Goal: Check status: Check status

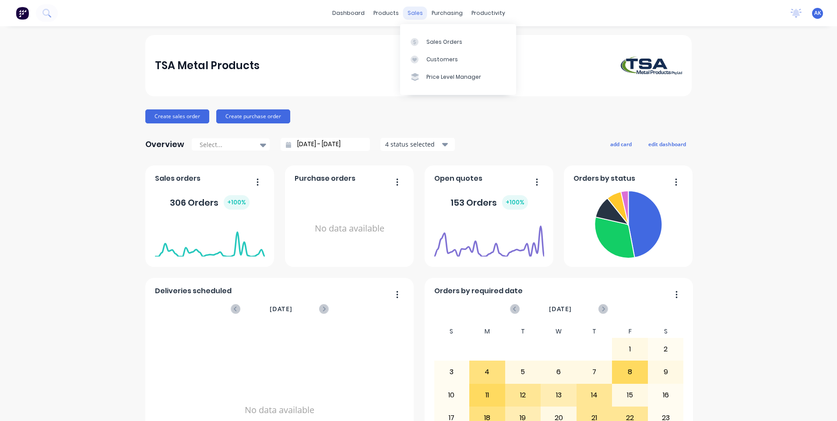
click at [409, 12] on div "sales" at bounding box center [415, 13] width 24 height 13
click at [435, 42] on div "Sales Orders" at bounding box center [445, 42] width 36 height 8
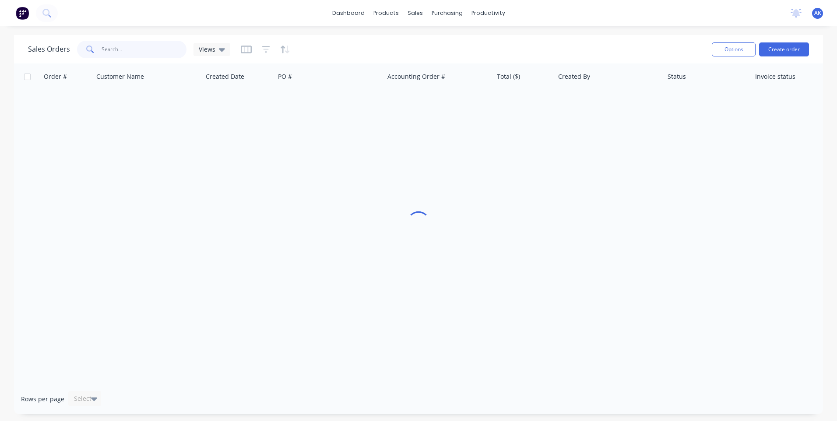
click at [171, 52] on input "text" at bounding box center [144, 50] width 85 height 18
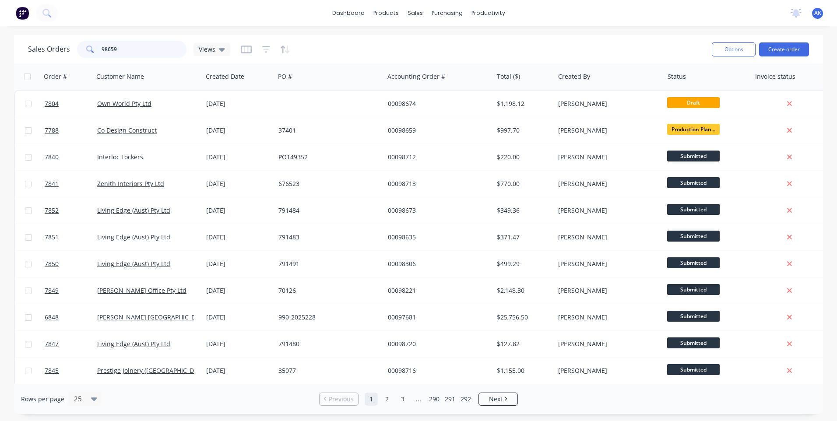
type input "98659"
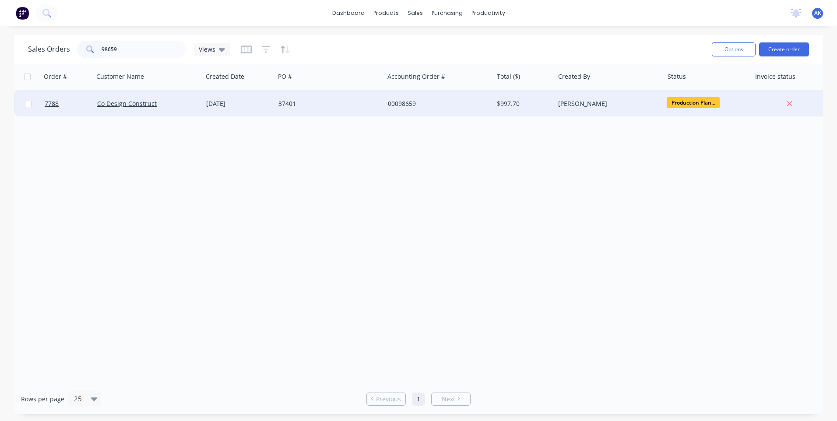
click at [268, 102] on div "[DATE]" at bounding box center [238, 103] width 65 height 9
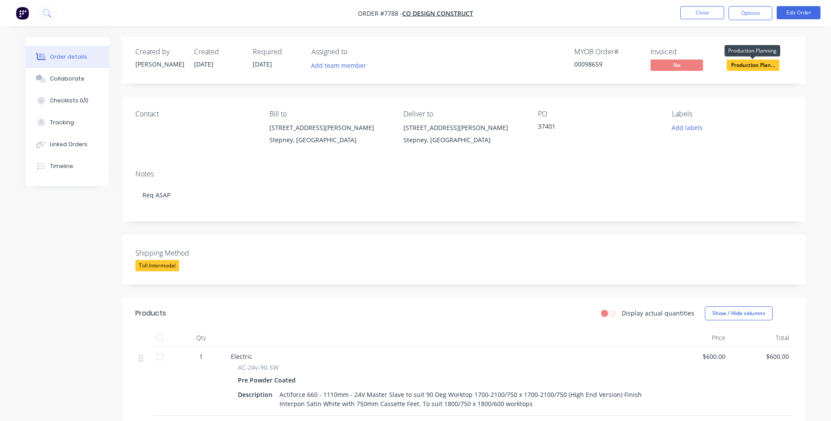
click at [753, 67] on span "Production Plan..." at bounding box center [753, 65] width 53 height 11
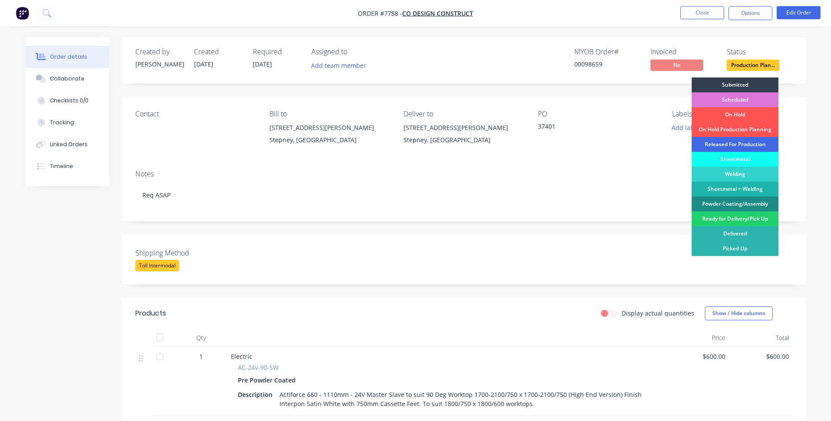
click at [739, 138] on div "Released For Production" at bounding box center [735, 144] width 87 height 15
